Goal: Share content: Share content

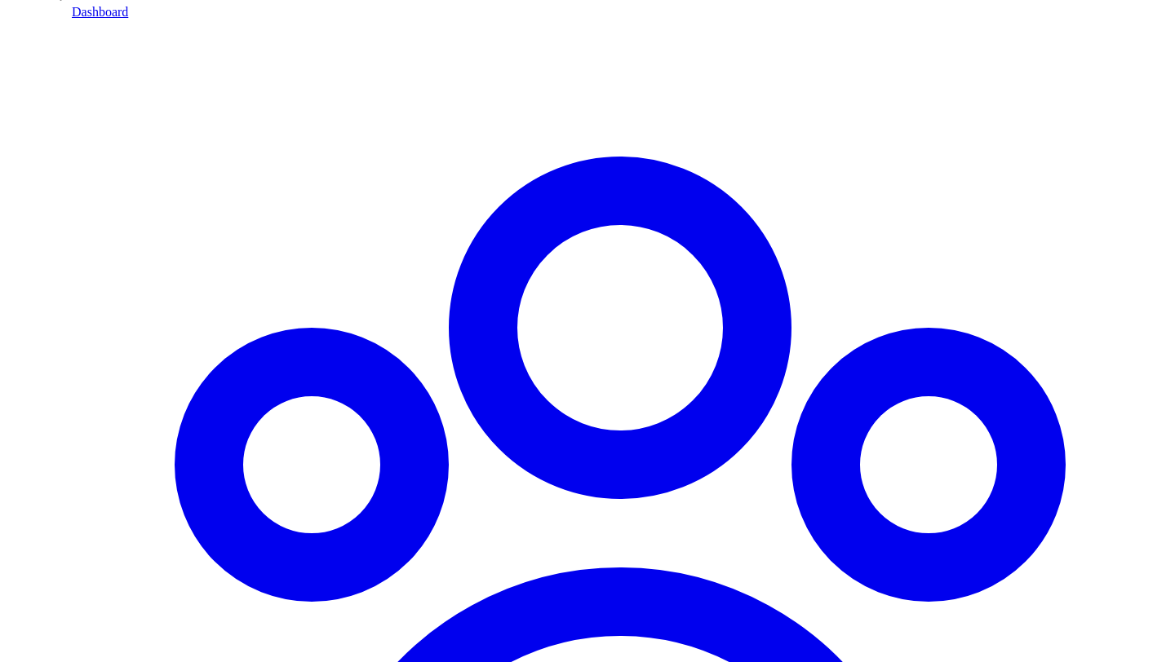
scroll to position [1209, 0]
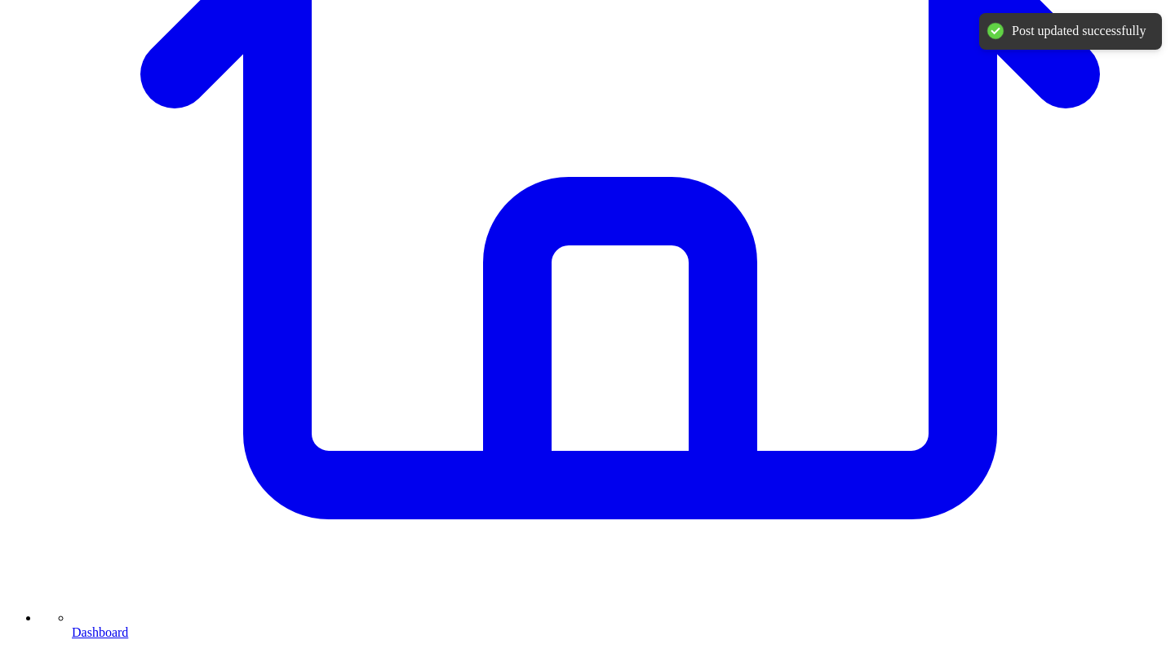
scroll to position [589, 0]
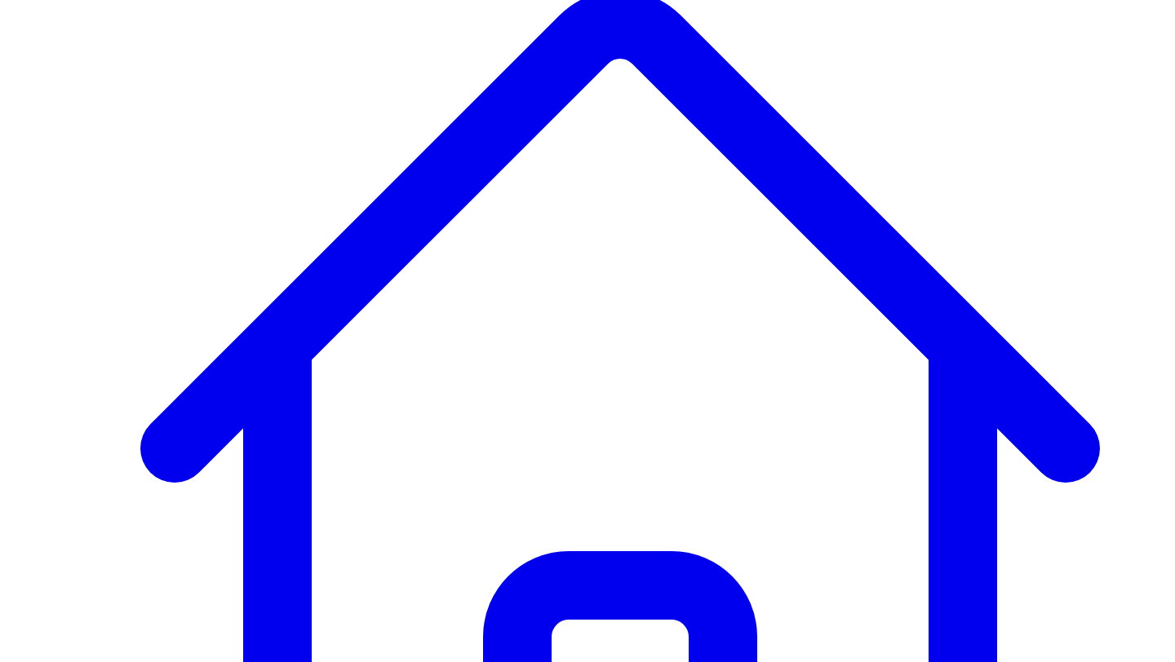
scroll to position [231, 0]
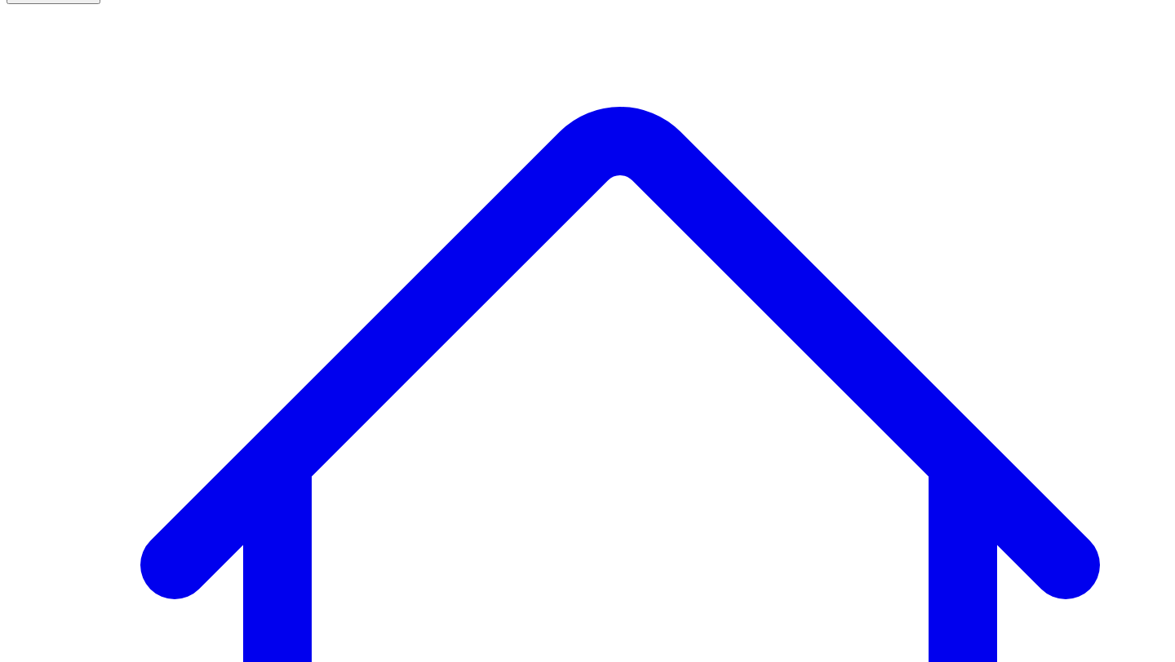
scroll to position [117, 0]
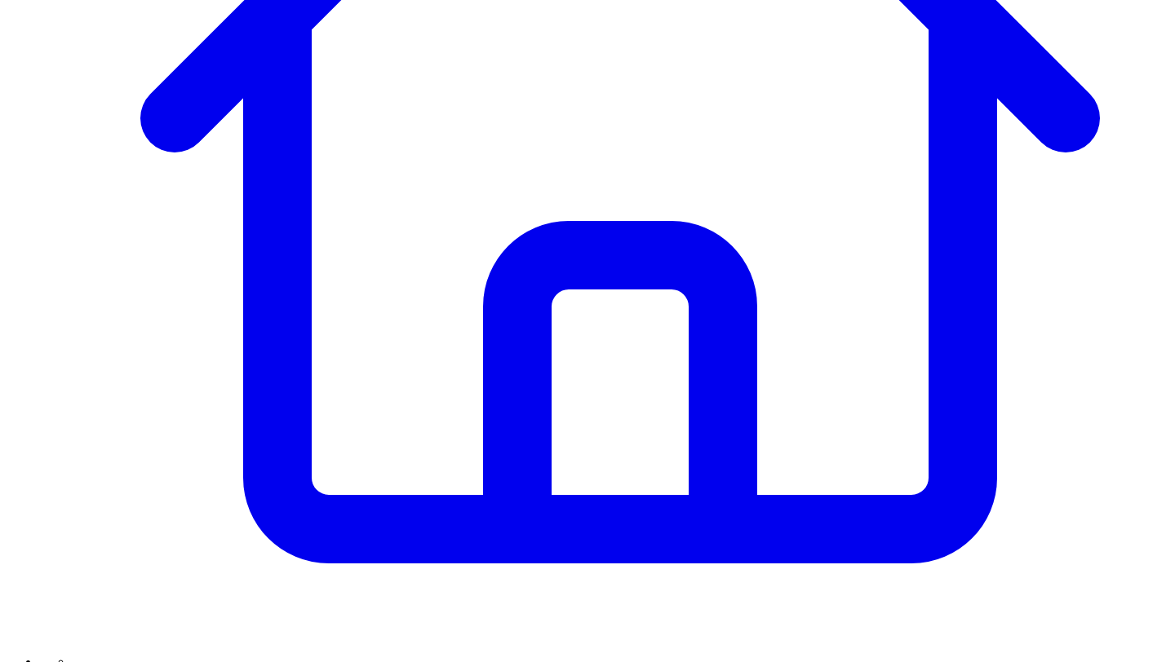
scroll to position [530, 0]
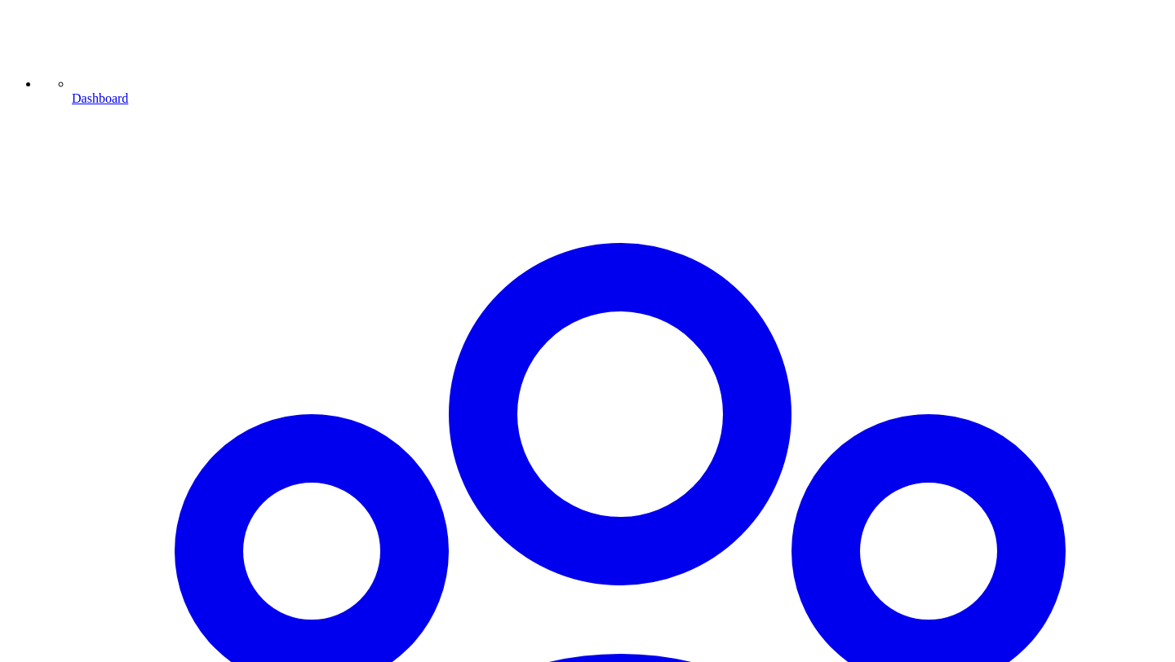
scroll to position [1196, 0]
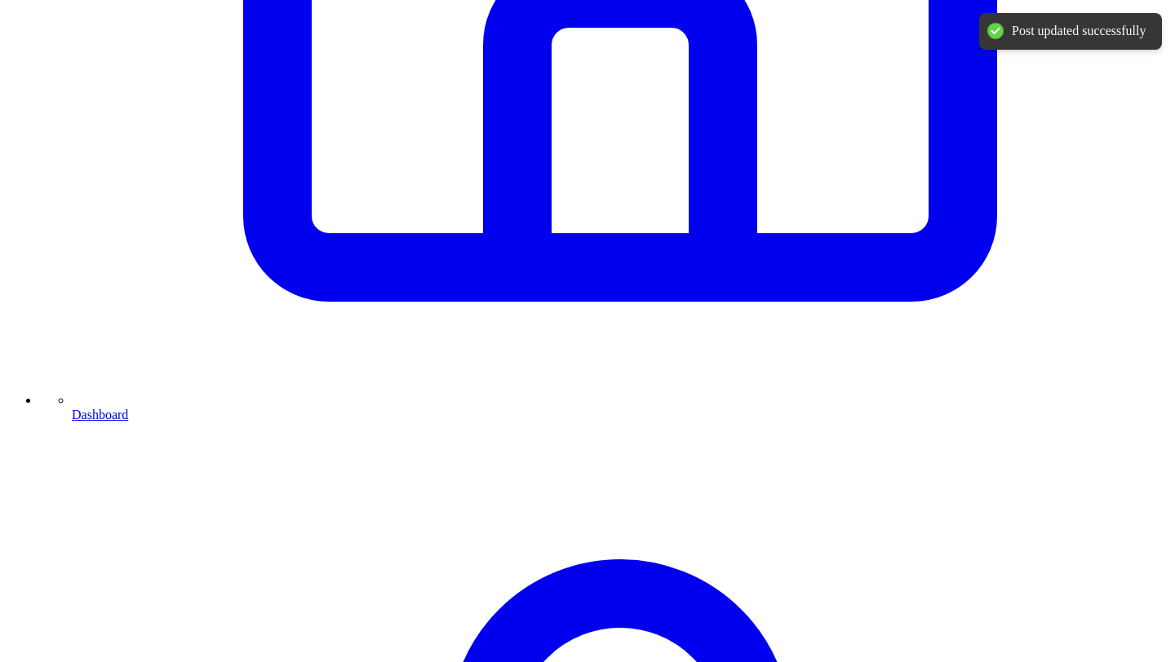
scroll to position [793, 0]
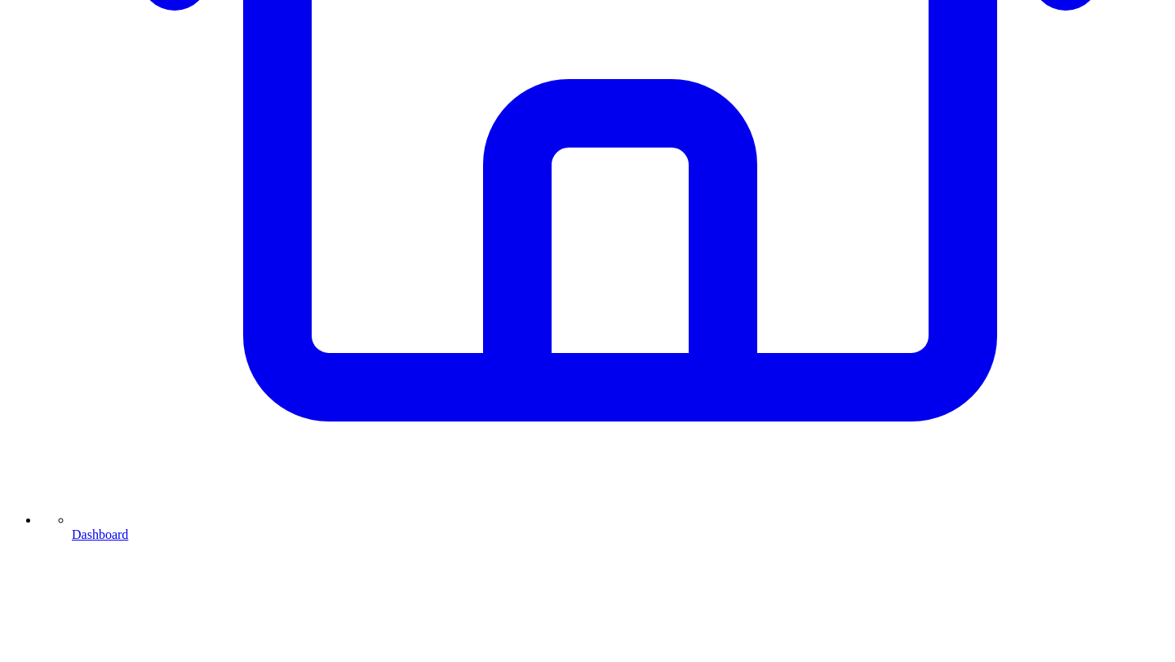
scroll to position [703, 0]
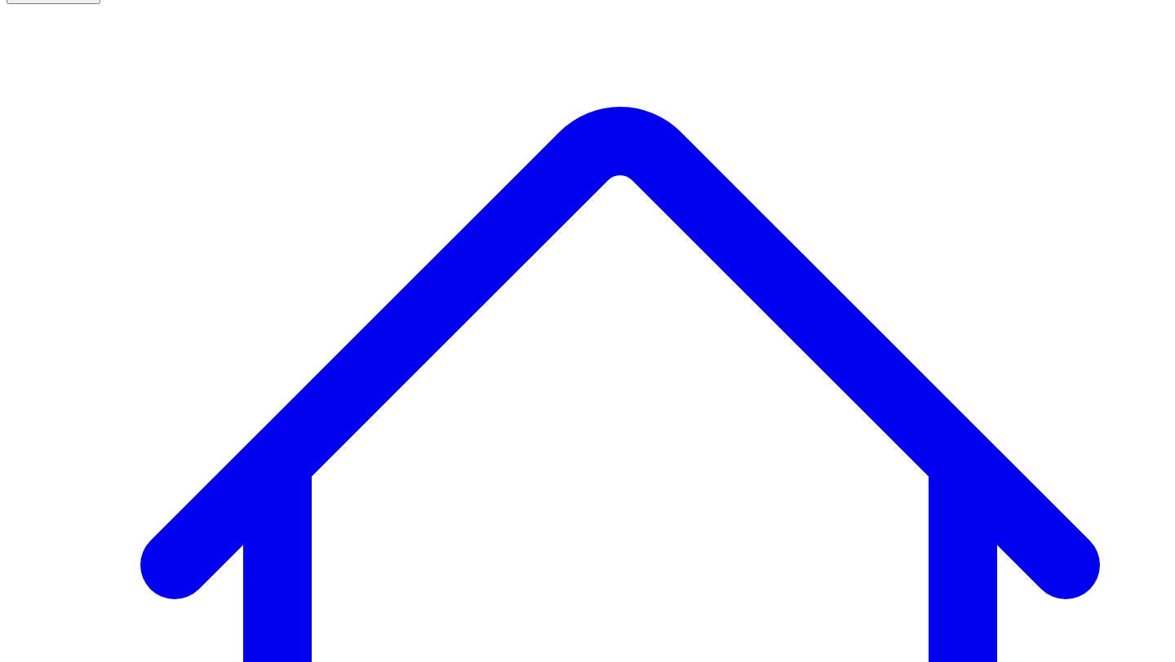
scroll to position [117, 0]
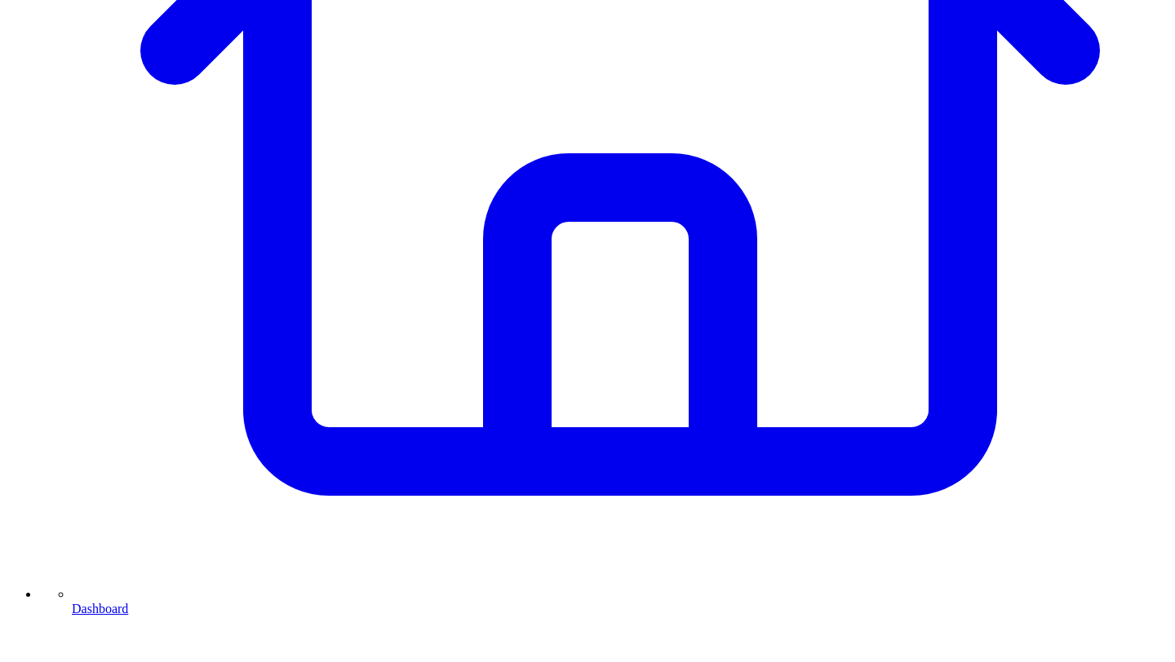
scroll to position [649, 0]
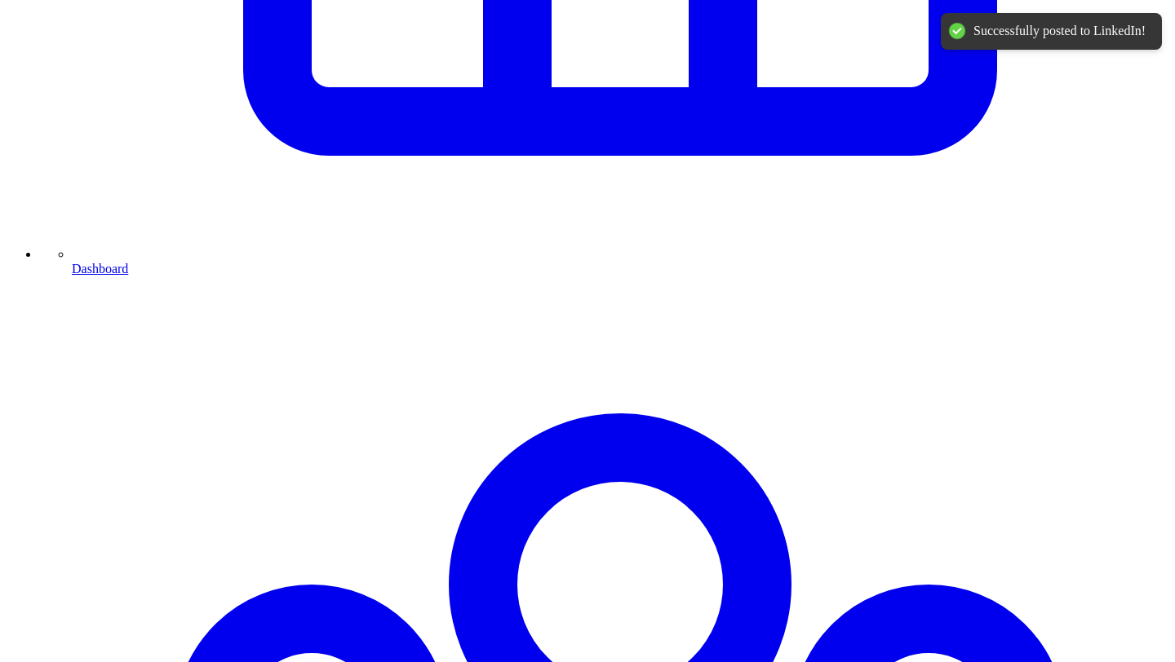
scroll to position [974, 0]
